Goal: Task Accomplishment & Management: Manage account settings

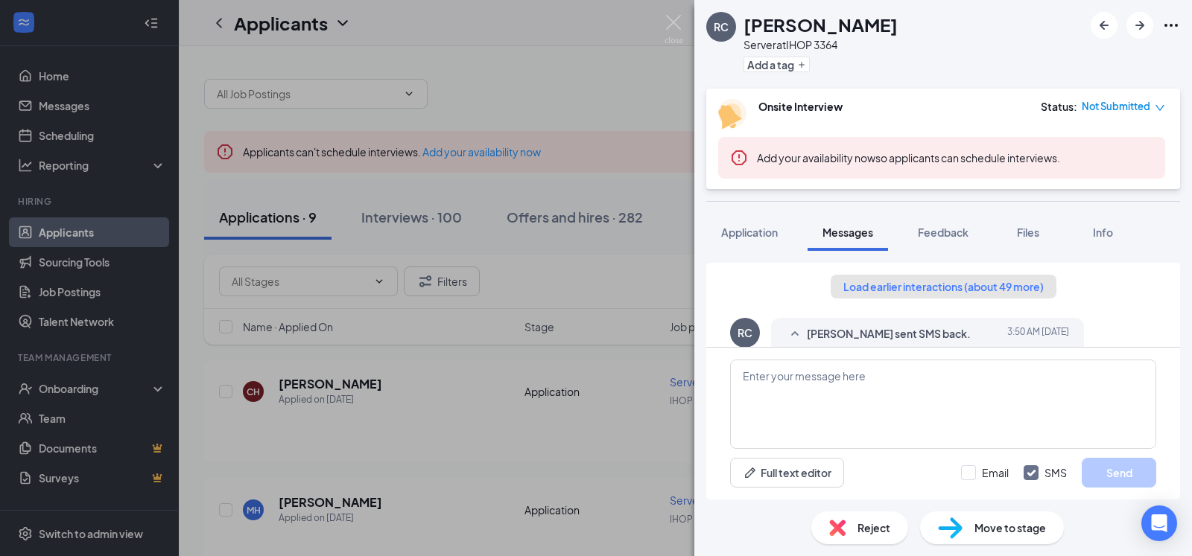
click at [908, 291] on button "Load earlier interactions (about 49 more)" at bounding box center [943, 287] width 226 height 24
click at [908, 291] on button "Load earlier interactions (about 9 more)" at bounding box center [942, 287] width 219 height 24
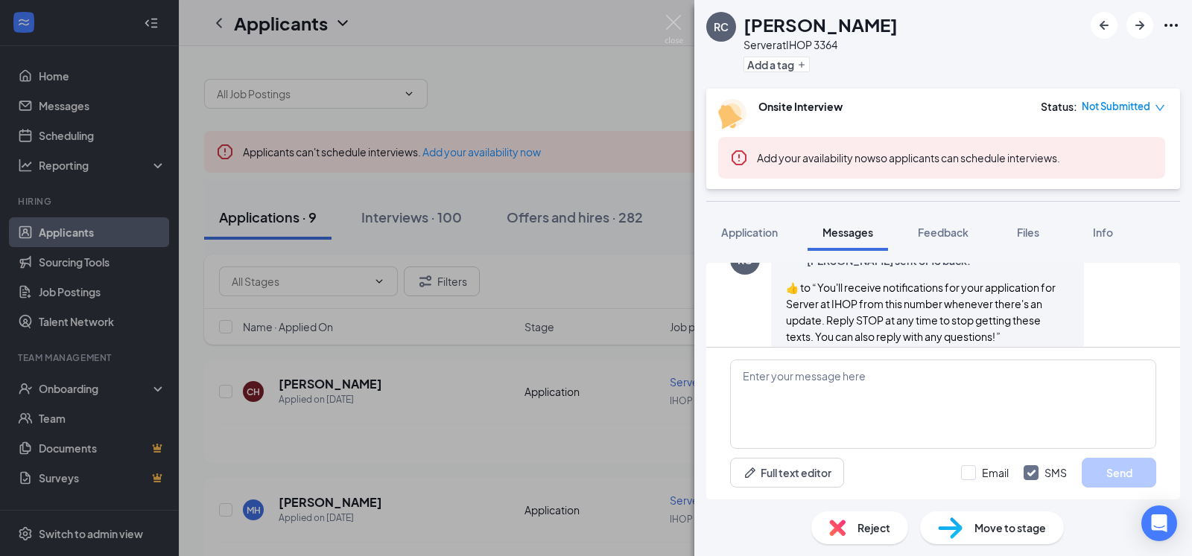
scroll to position [3038, 0]
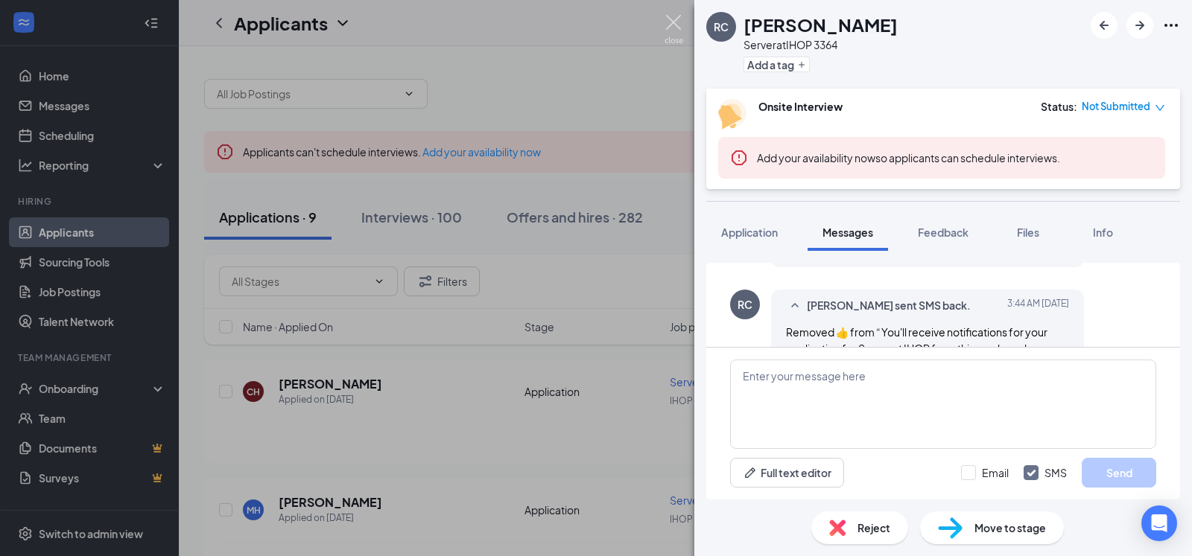
click at [670, 25] on img at bounding box center [673, 29] width 19 height 29
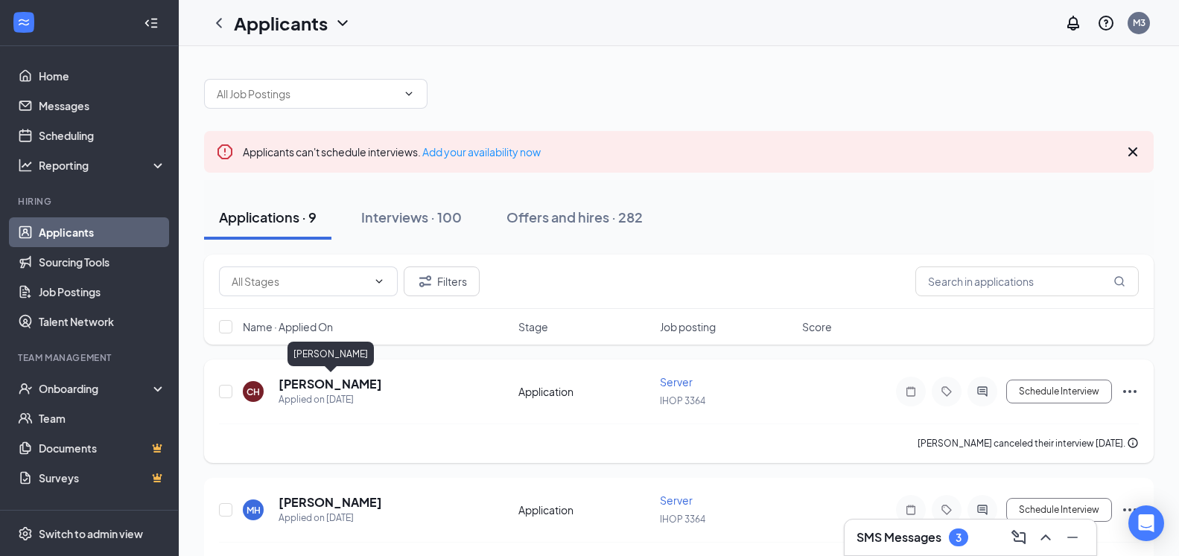
click at [360, 380] on h5 "[PERSON_NAME]" at bounding box center [331, 384] width 104 height 16
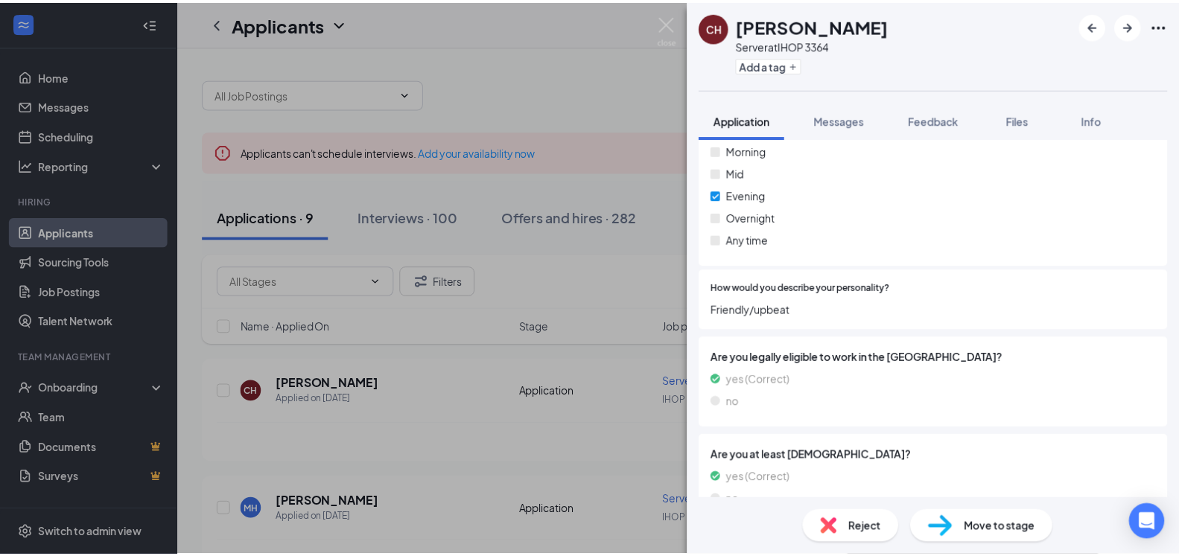
scroll to position [666, 0]
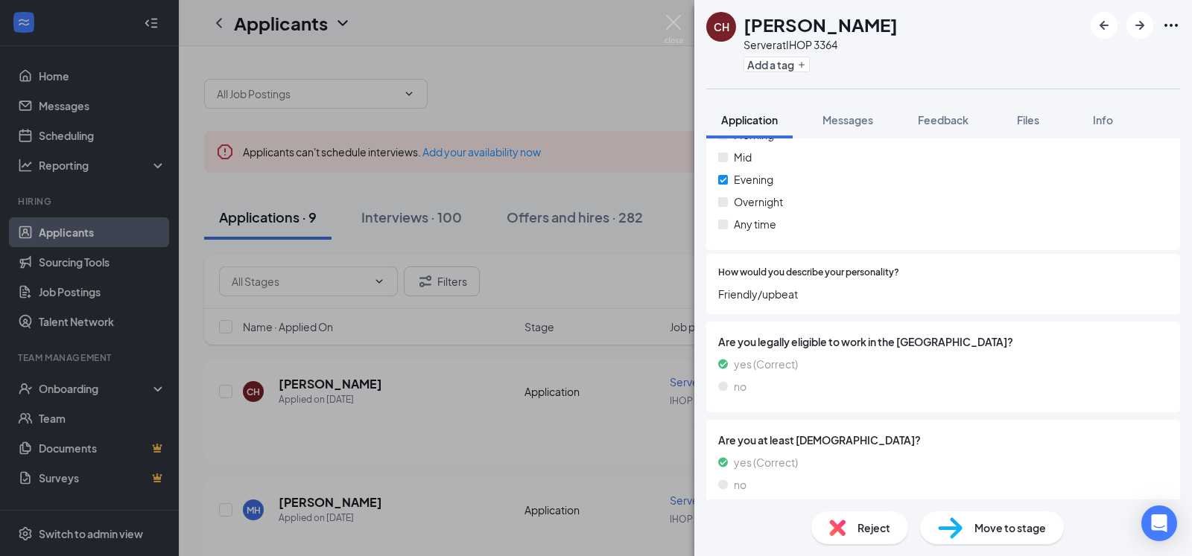
click at [424, 357] on div "CH [PERSON_NAME] Server at IHOP 3364 Add a tag Application Messages Feedback Fi…" at bounding box center [596, 278] width 1192 height 556
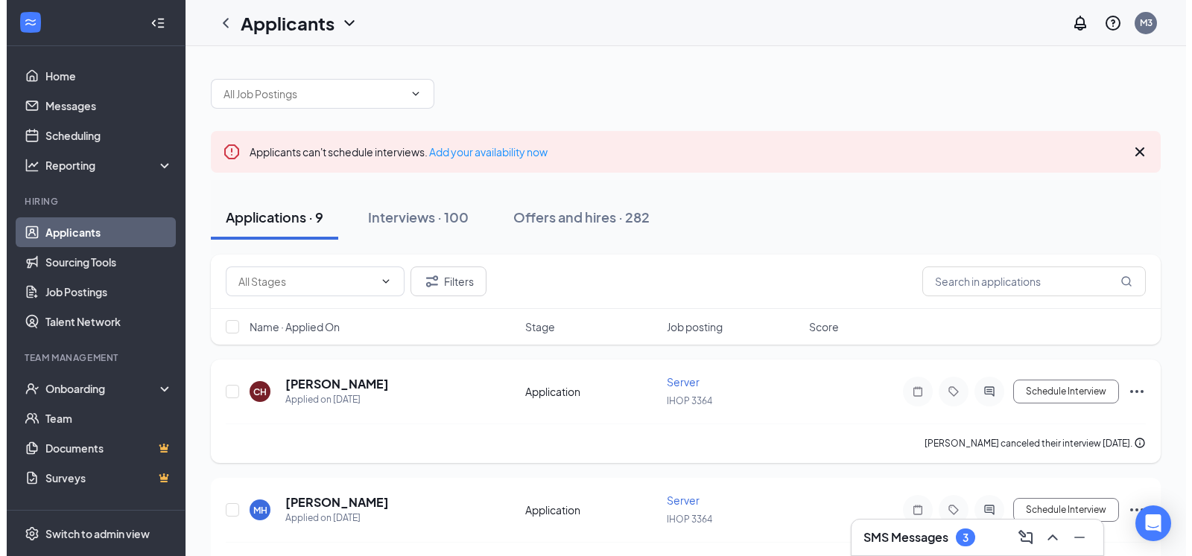
scroll to position [76, 0]
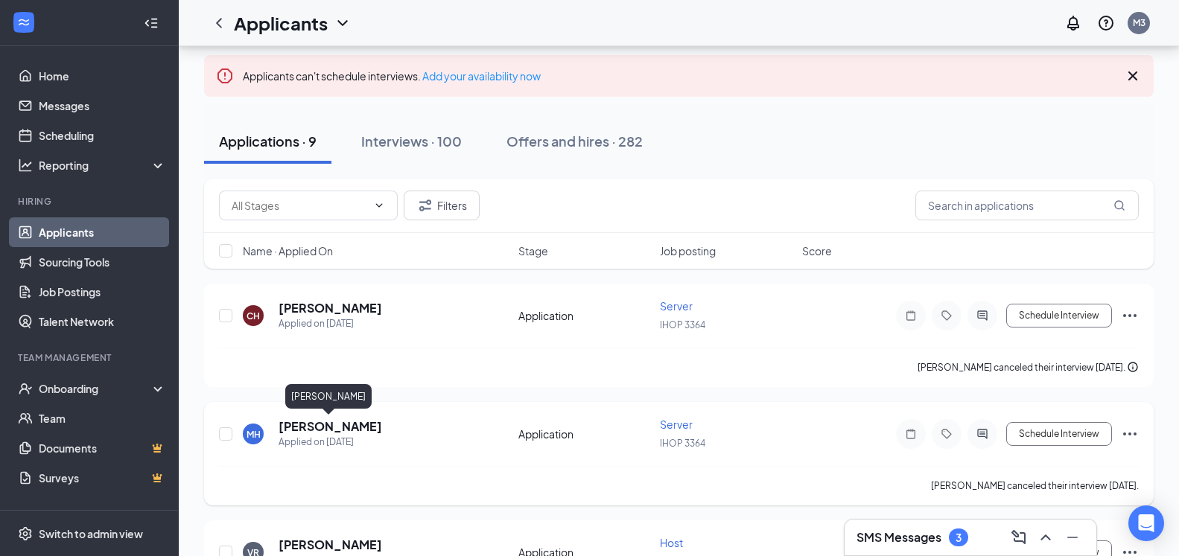
click at [305, 419] on h5 "[PERSON_NAME]" at bounding box center [331, 427] width 104 height 16
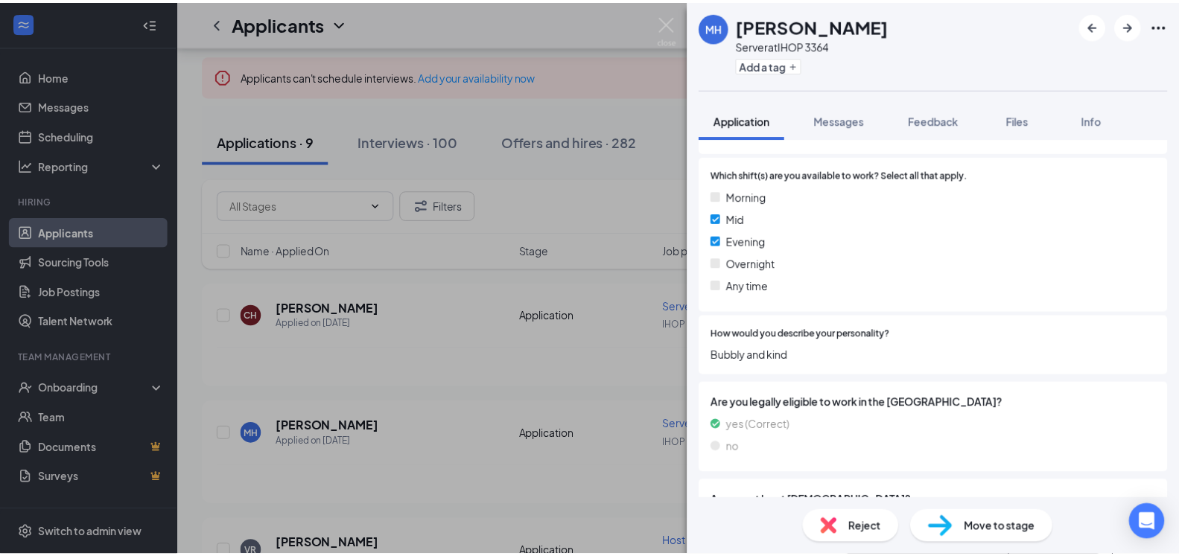
scroll to position [708, 0]
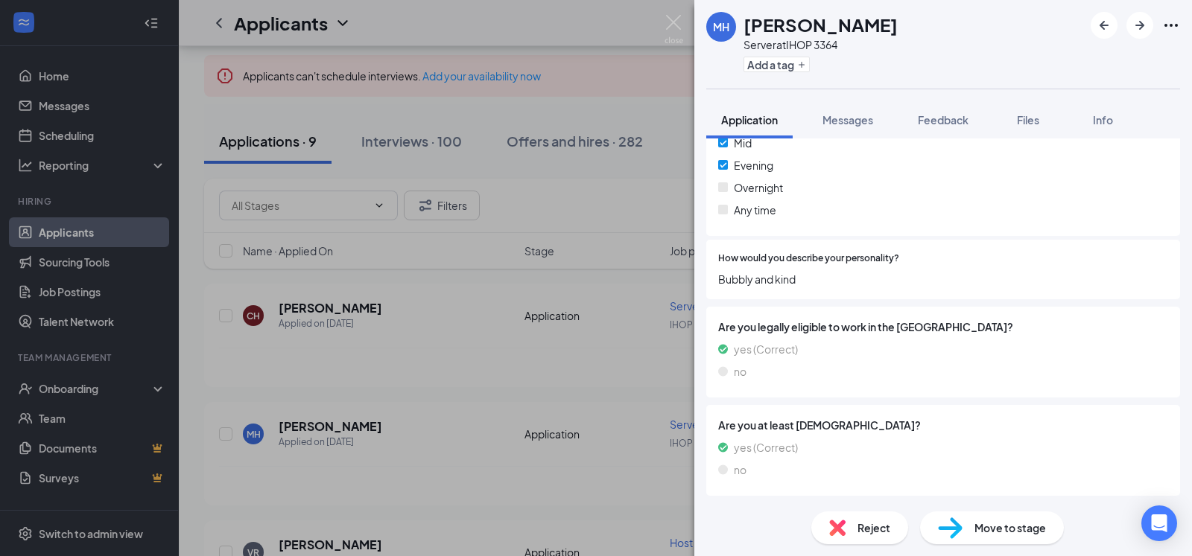
click at [530, 400] on div "MH [PERSON_NAME] Server at IHOP 3364 Add a tag Application Messages Feedback Fi…" at bounding box center [596, 278] width 1192 height 556
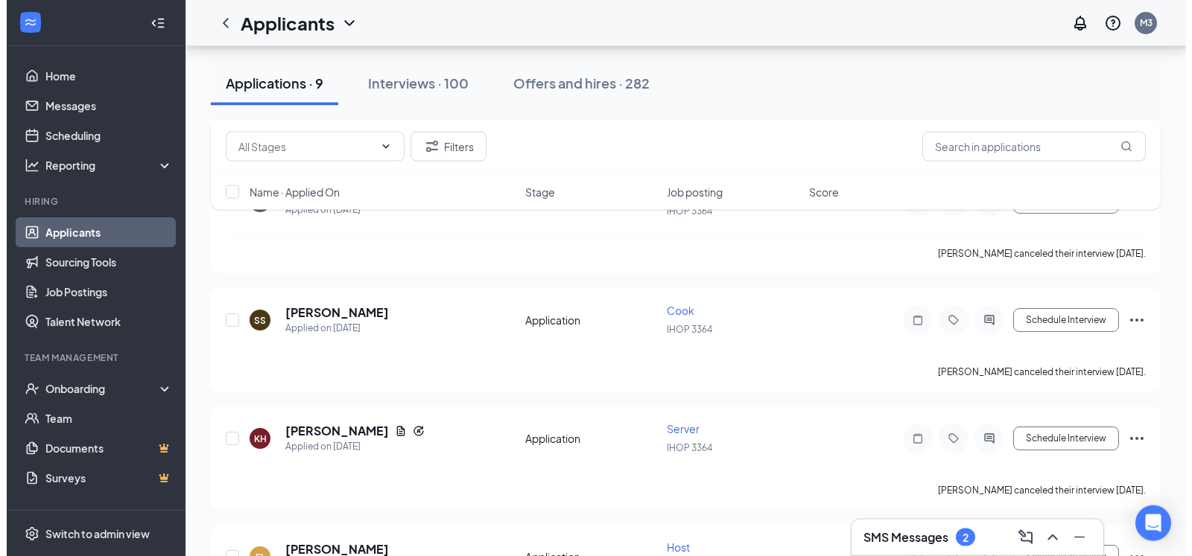
scroll to position [456, 0]
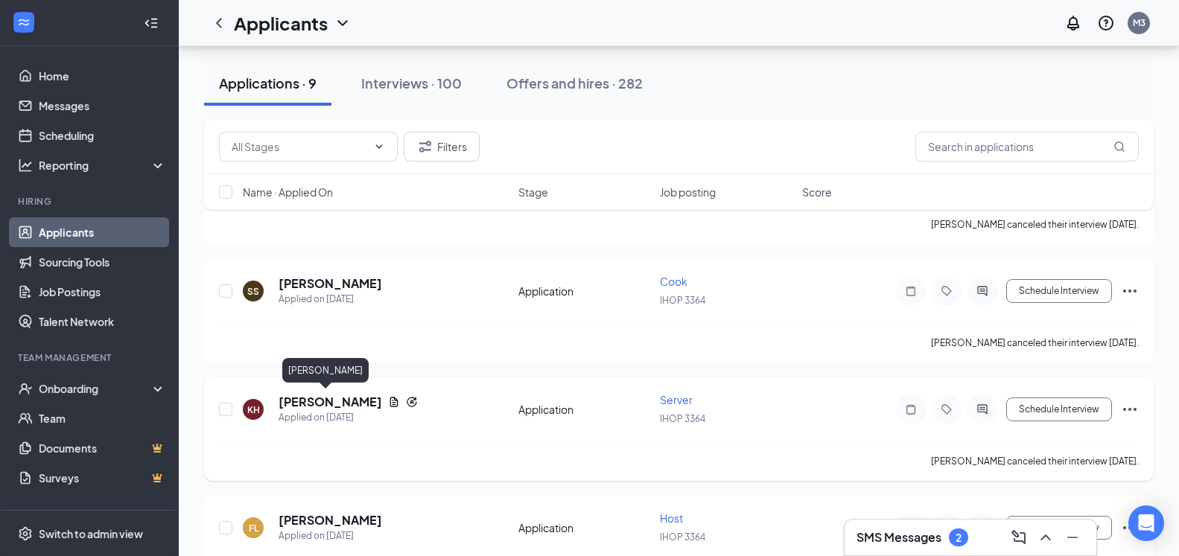
click at [331, 398] on h5 "[PERSON_NAME]" at bounding box center [331, 402] width 104 height 16
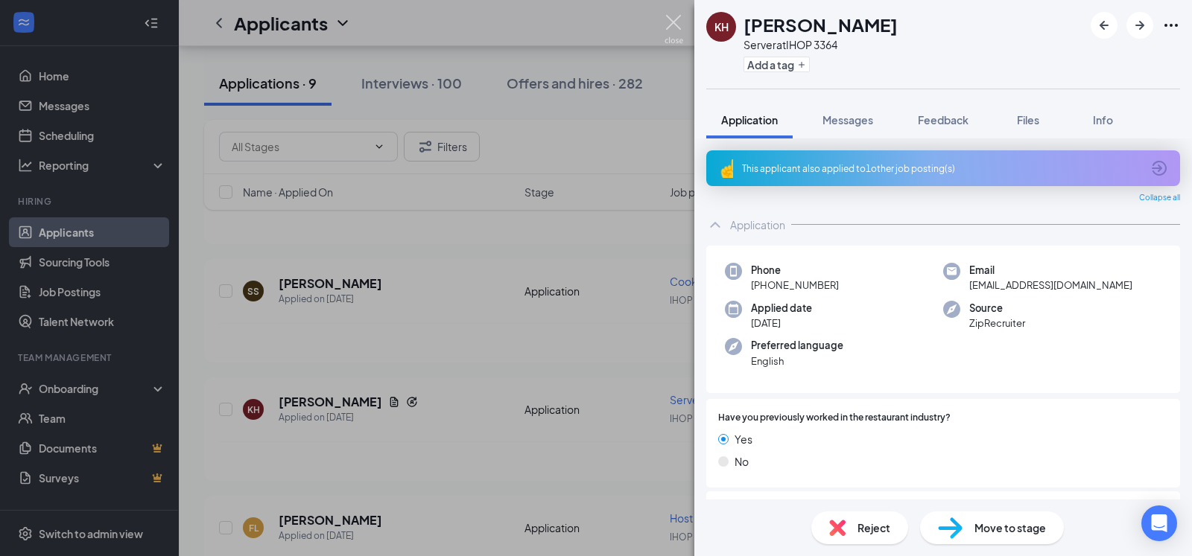
click at [676, 22] on img at bounding box center [673, 29] width 19 height 29
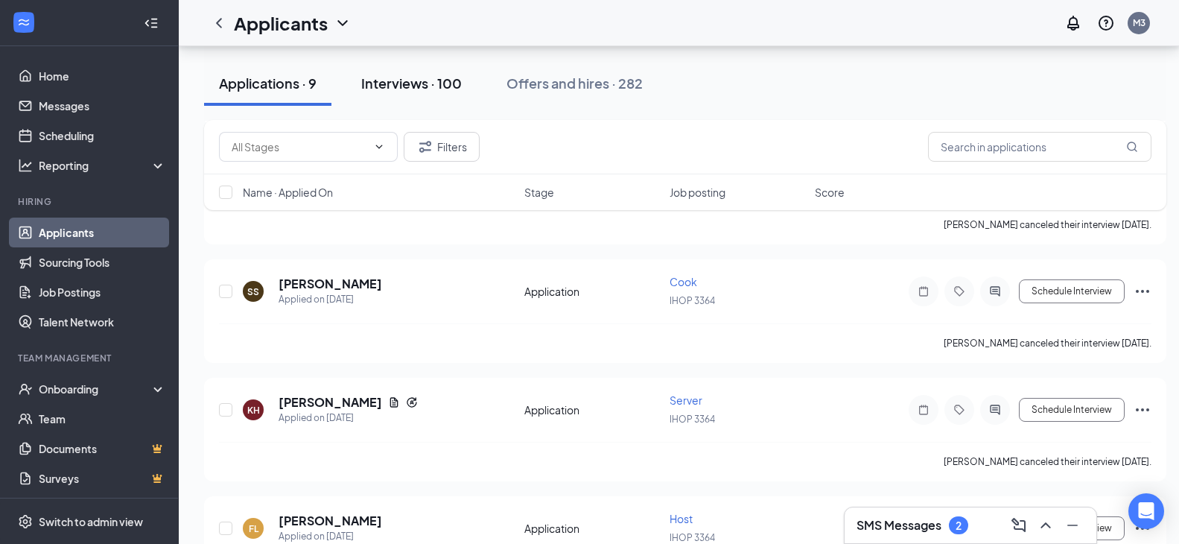
click at [424, 86] on div "Interviews · 100" at bounding box center [411, 83] width 101 height 19
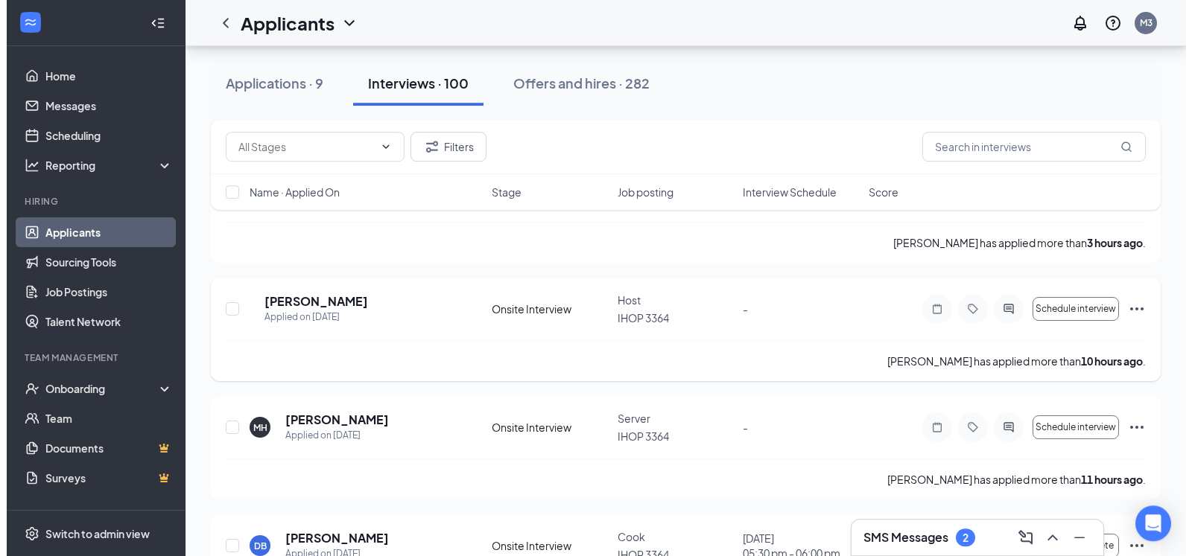
scroll to position [228, 0]
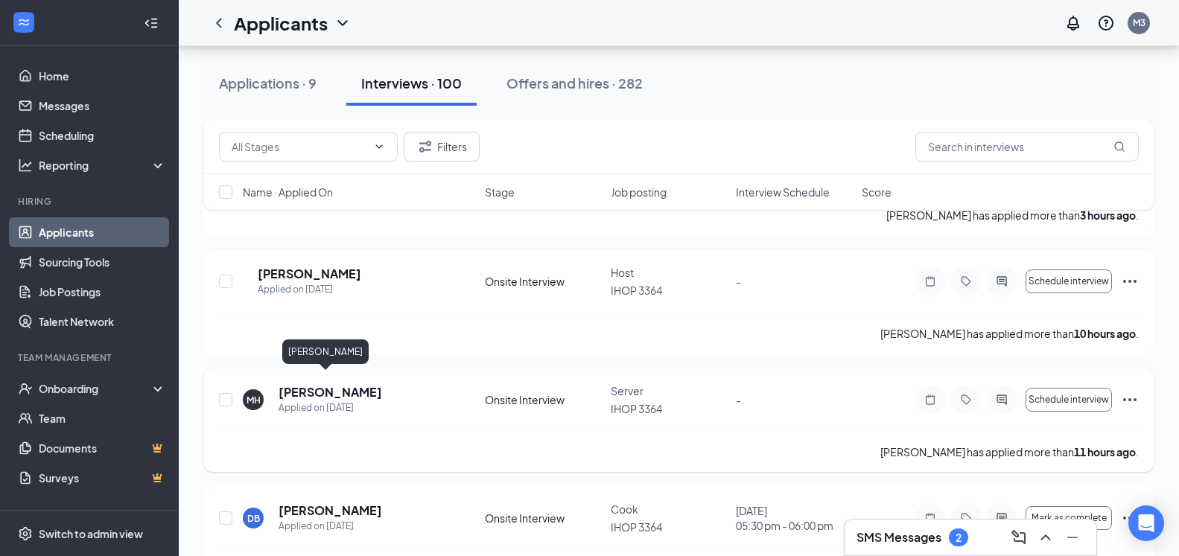
click at [332, 384] on h5 "[PERSON_NAME]" at bounding box center [331, 392] width 104 height 16
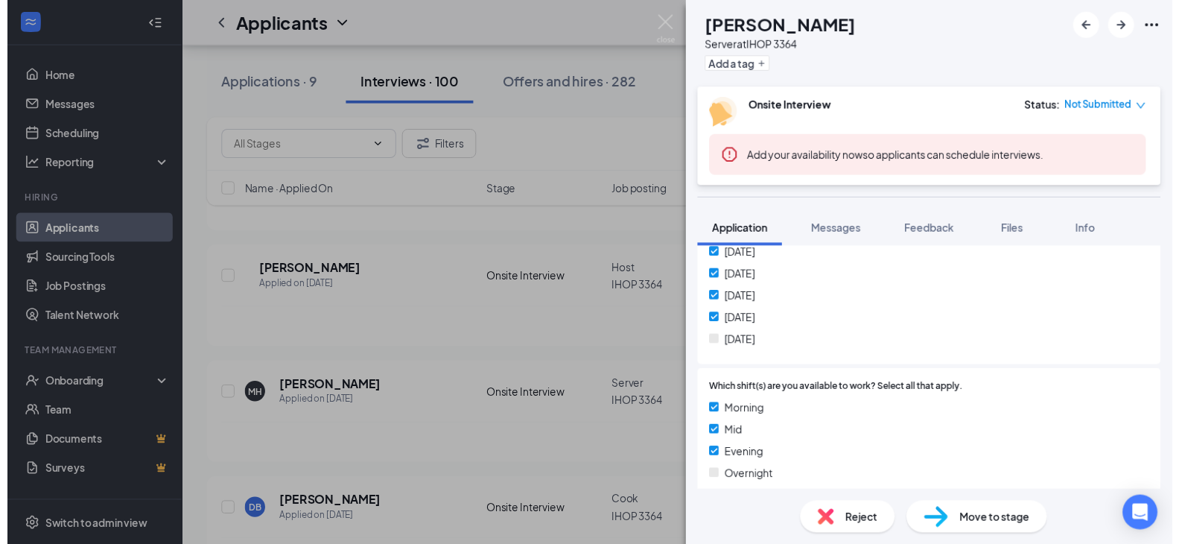
scroll to position [402, 0]
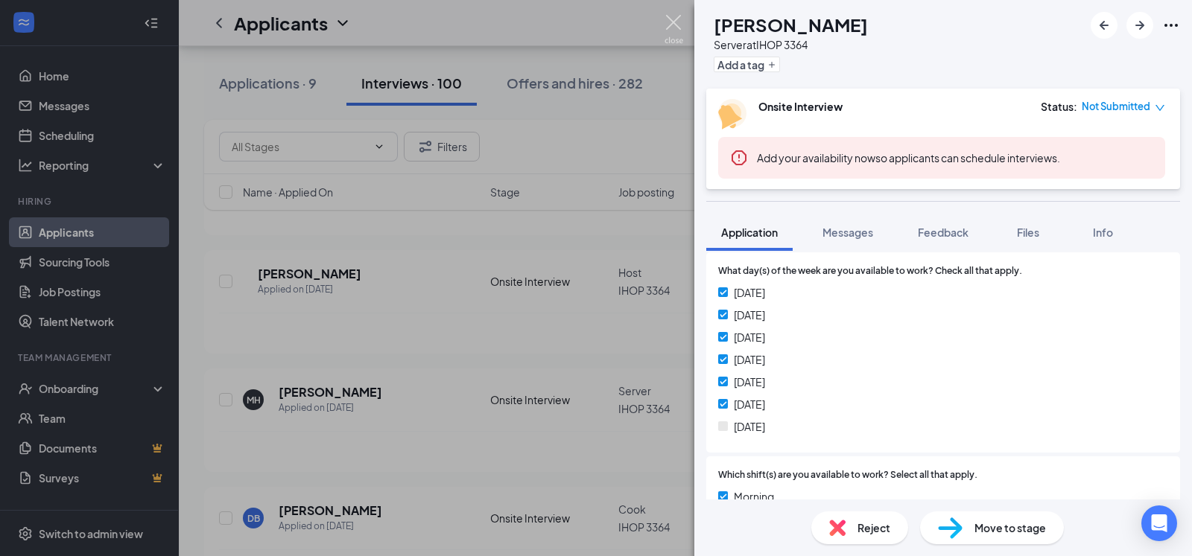
click at [678, 22] on img at bounding box center [673, 29] width 19 height 29
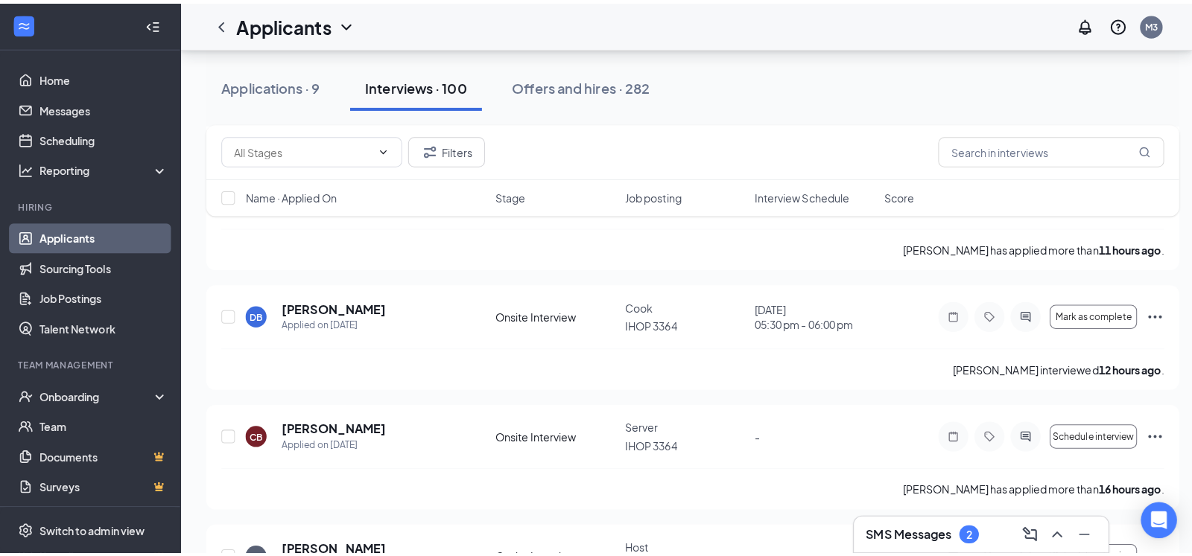
scroll to position [456, 0]
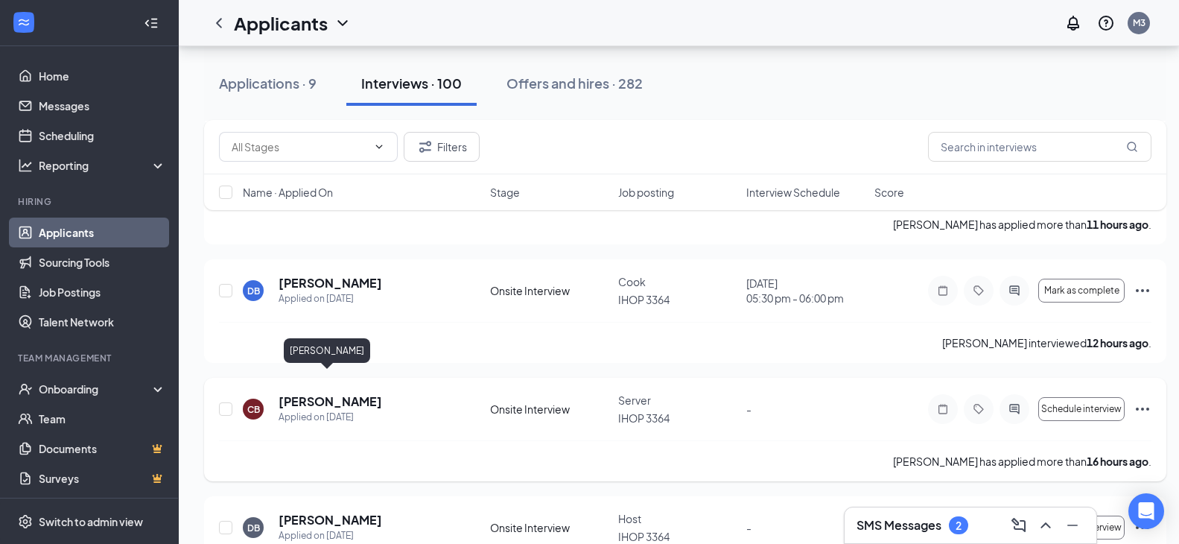
click at [314, 393] on h5 "[PERSON_NAME]" at bounding box center [331, 401] width 104 height 16
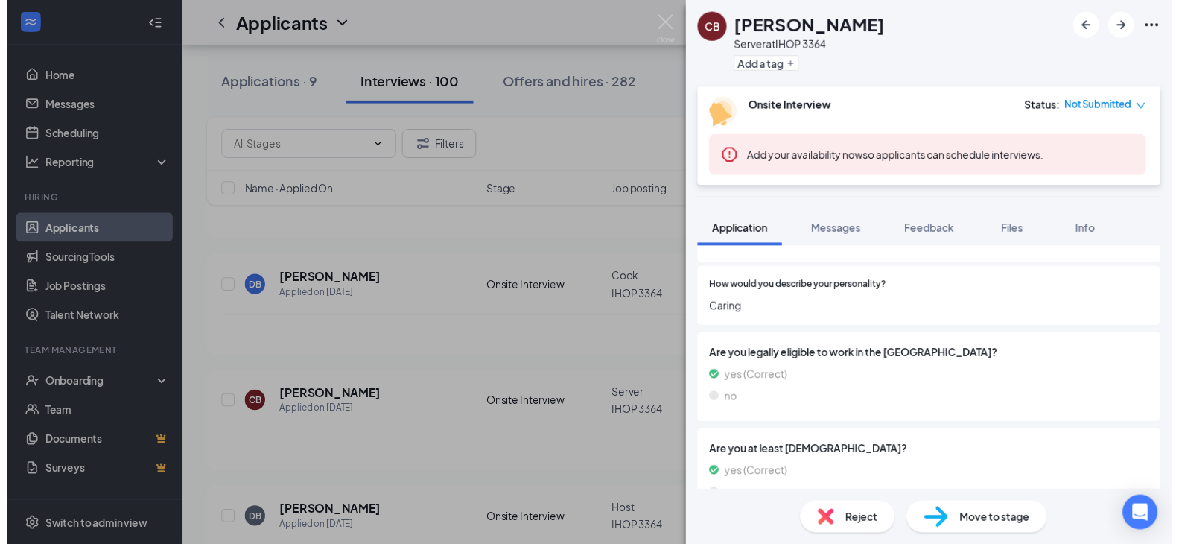
scroll to position [779, 0]
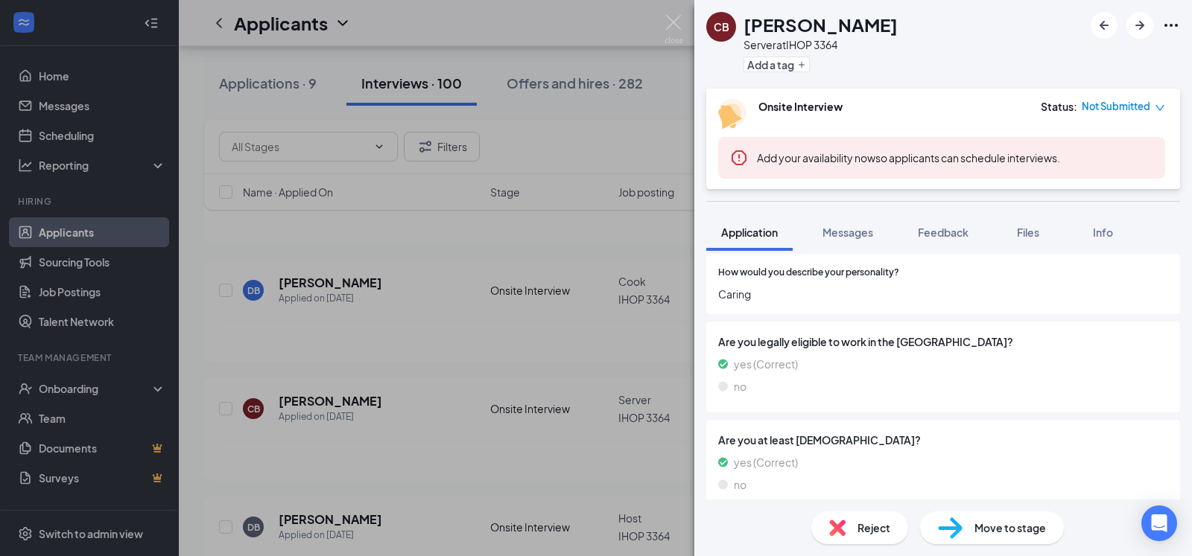
click at [480, 377] on div "CB [PERSON_NAME] Server at IHOP 3364 Add a tag Onsite Interview Status : Not Su…" at bounding box center [596, 278] width 1192 height 556
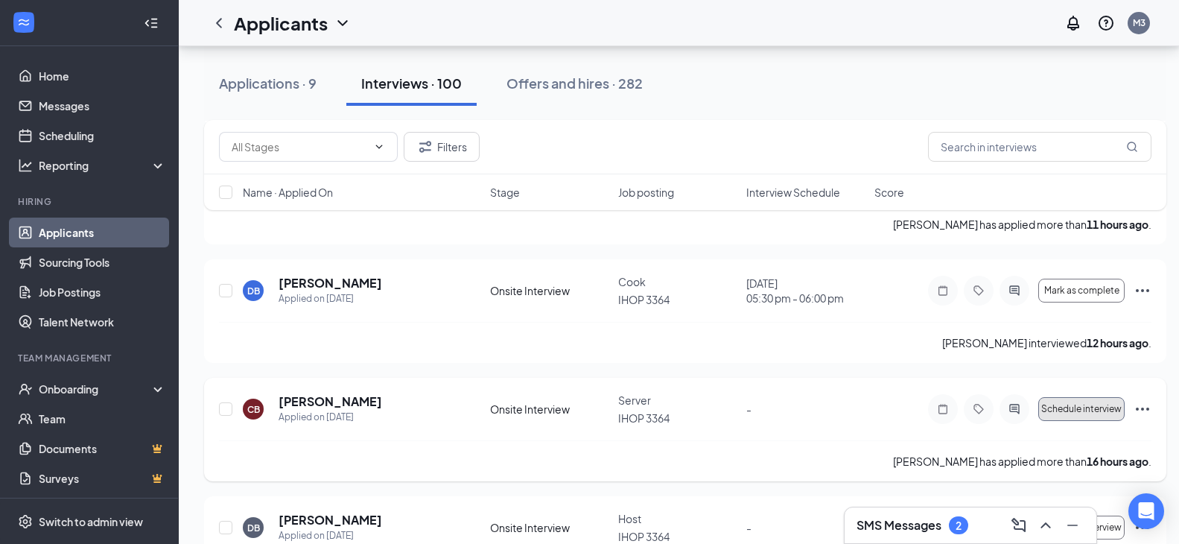
click at [1067, 404] on span "Schedule interview" at bounding box center [1081, 409] width 80 height 10
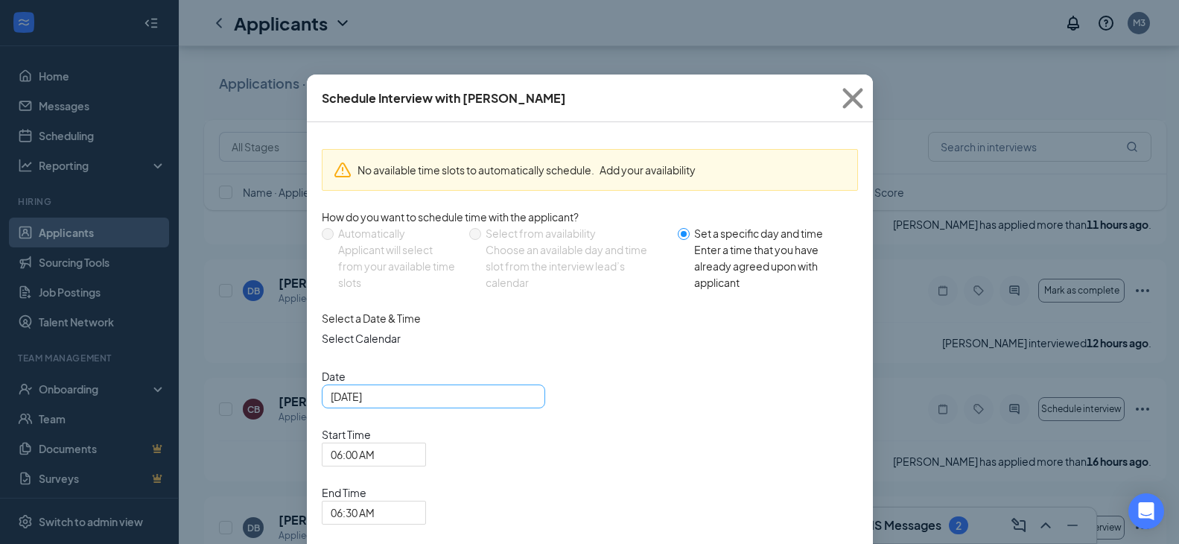
click at [520, 404] on div "[DATE]" at bounding box center [434, 396] width 206 height 16
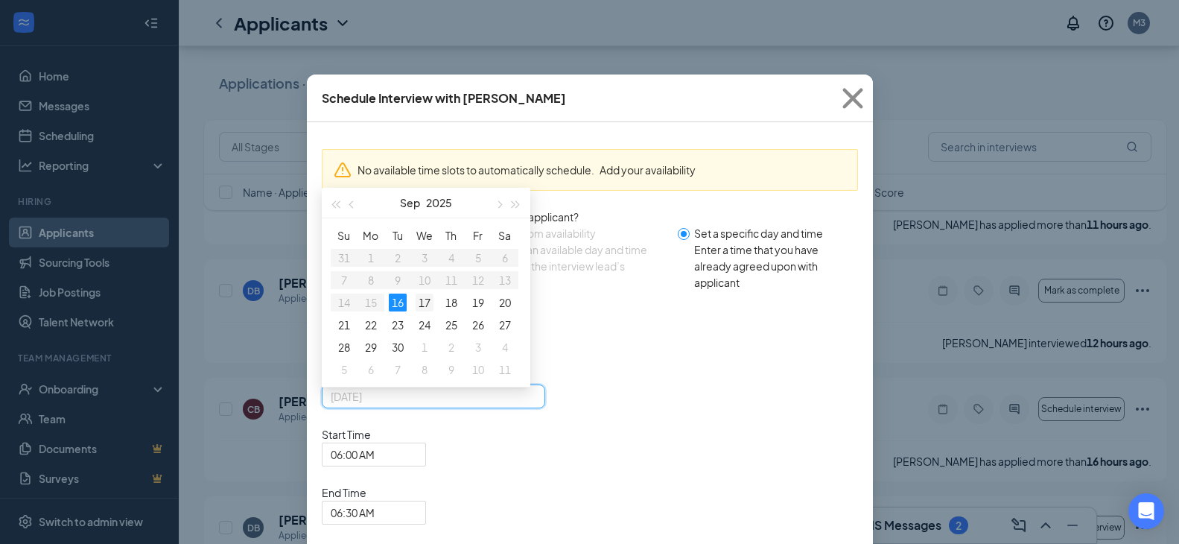
type input "[DATE]"
click at [419, 311] on div "17" at bounding box center [425, 302] width 18 height 18
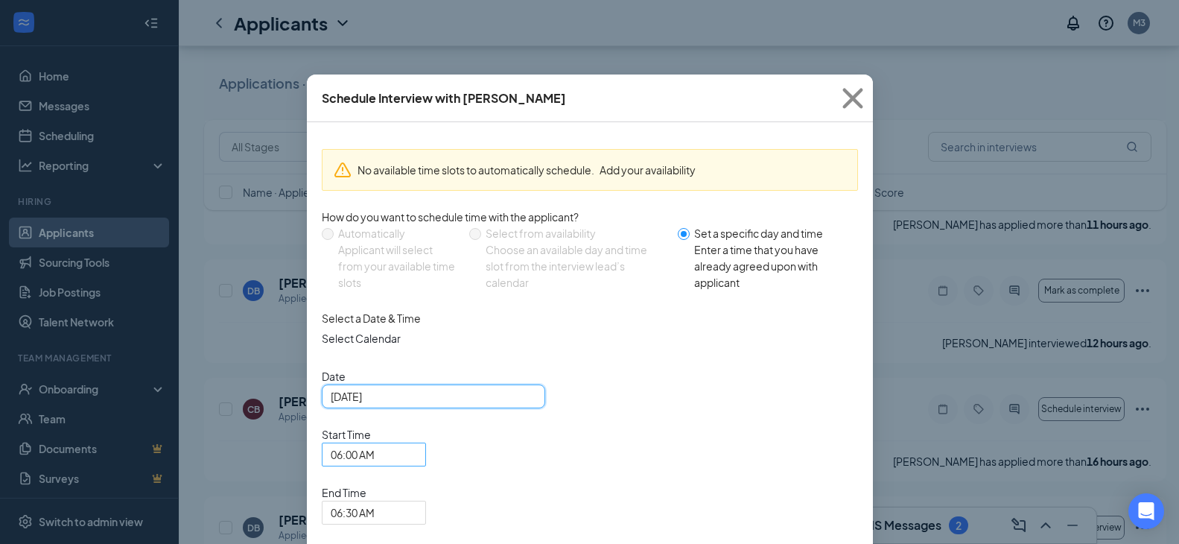
click at [426, 442] on div "06:00 AM" at bounding box center [374, 454] width 104 height 24
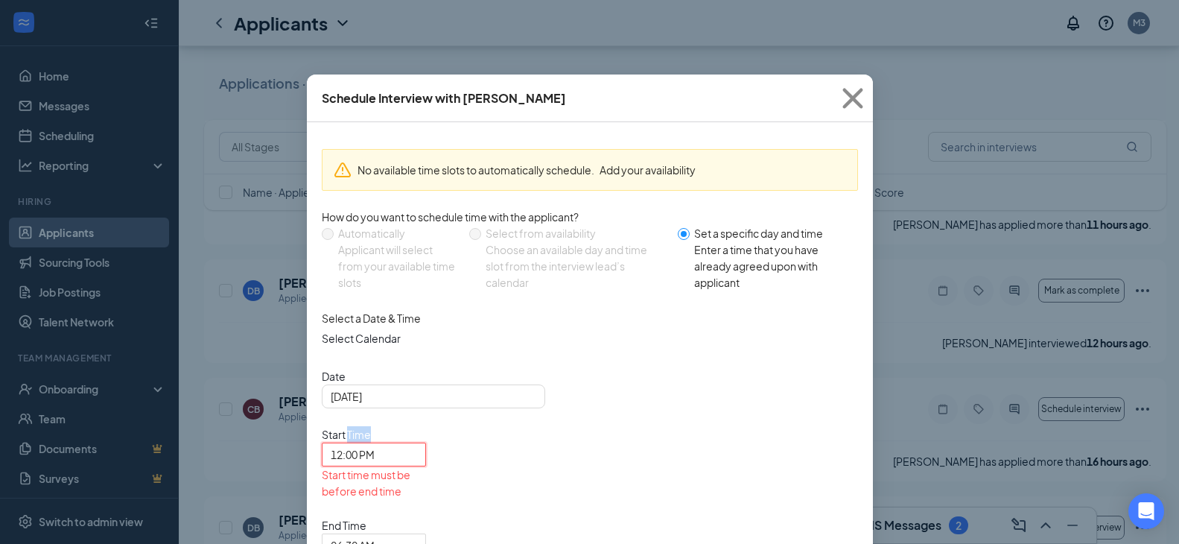
click at [426, 426] on span "Start Time" at bounding box center [374, 434] width 104 height 16
click at [426, 442] on div "12:00 PM" at bounding box center [374, 454] width 104 height 24
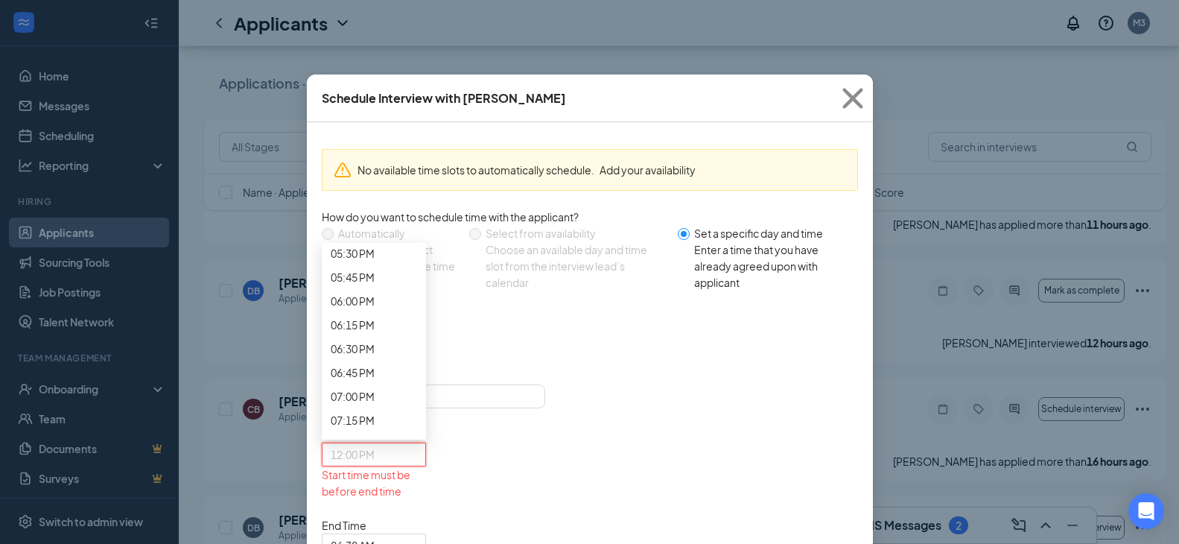
scroll to position [1731, 0]
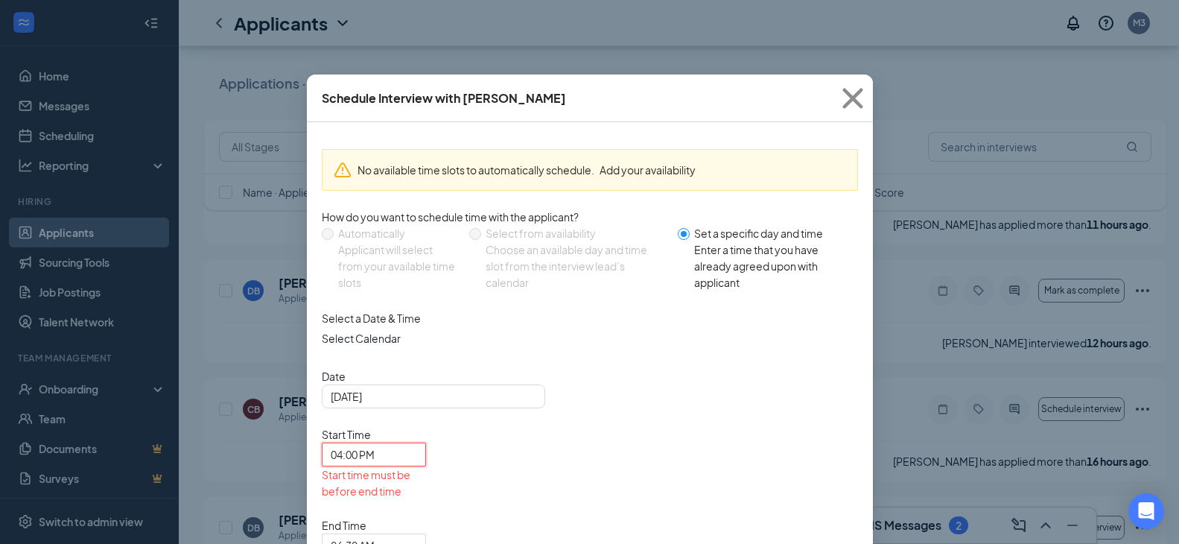
scroll to position [2093, 0]
click at [417, 534] on span "06:30 AM" at bounding box center [374, 545] width 86 height 22
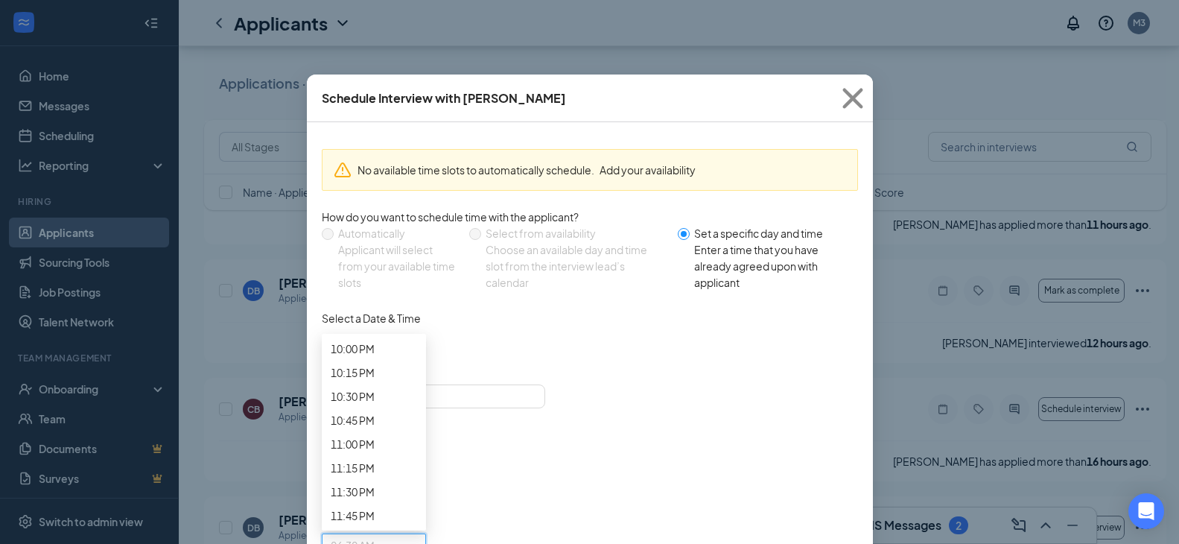
scroll to position [2147, 0]
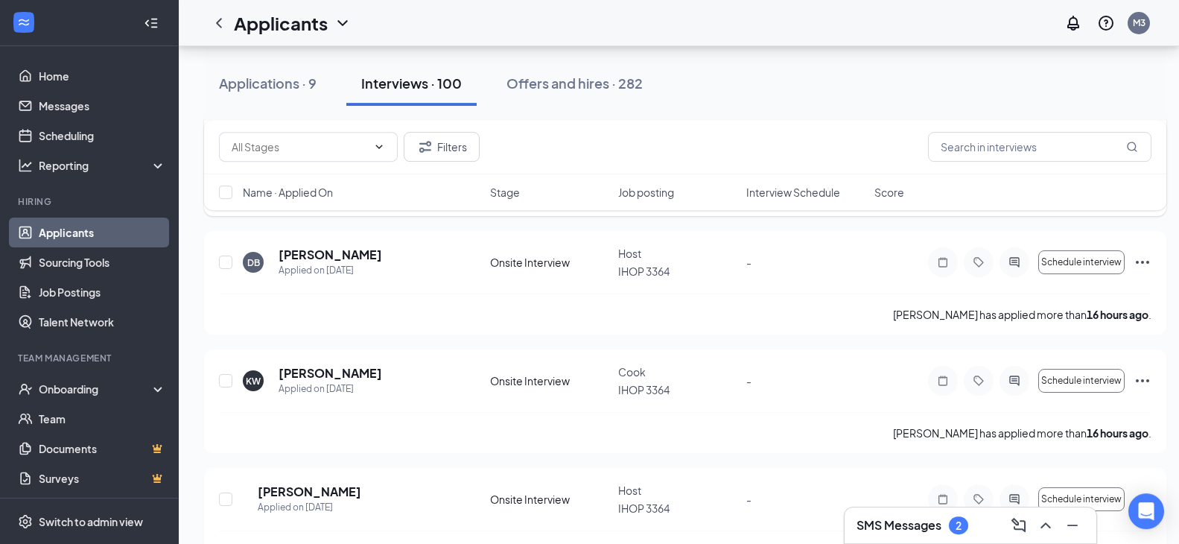
scroll to position [684, 0]
